Goal: Task Accomplishment & Management: Use online tool/utility

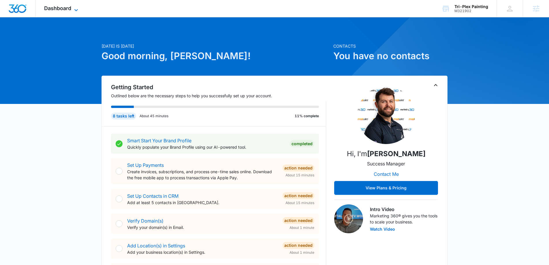
click at [75, 8] on icon at bounding box center [76, 10] width 7 height 7
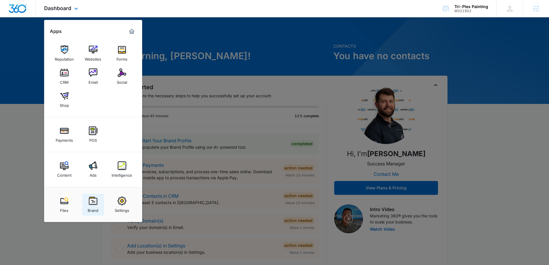
click at [94, 202] on img at bounding box center [93, 200] width 9 height 9
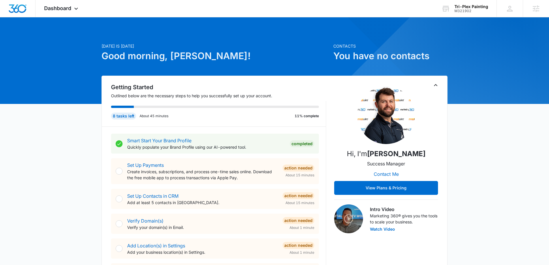
scroll to position [0, 0]
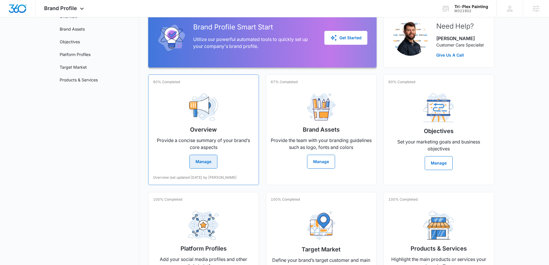
scroll to position [53, 0]
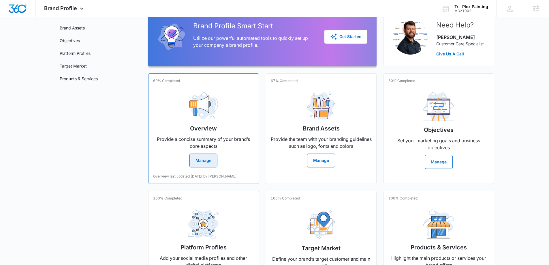
click at [235, 117] on div "Overview Provide a concise summary of your brand’s core aspects Manage" at bounding box center [203, 127] width 101 height 80
